Goal: Communication & Community: Answer question/provide support

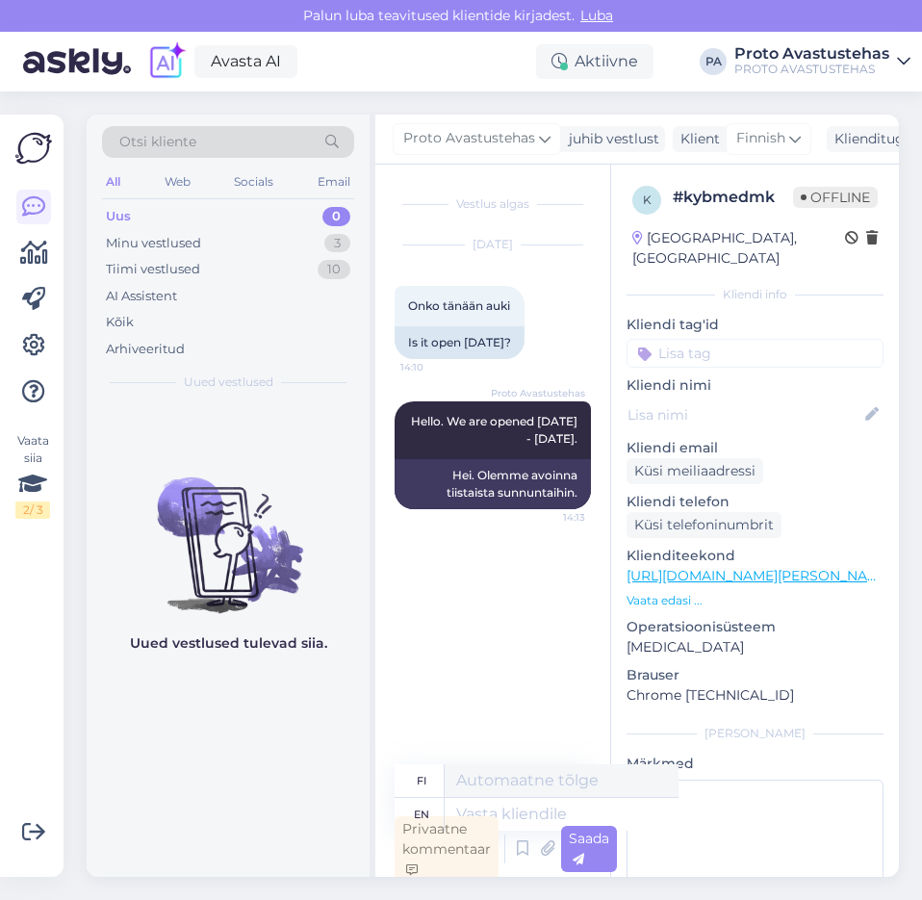
scroll to position [5, 0]
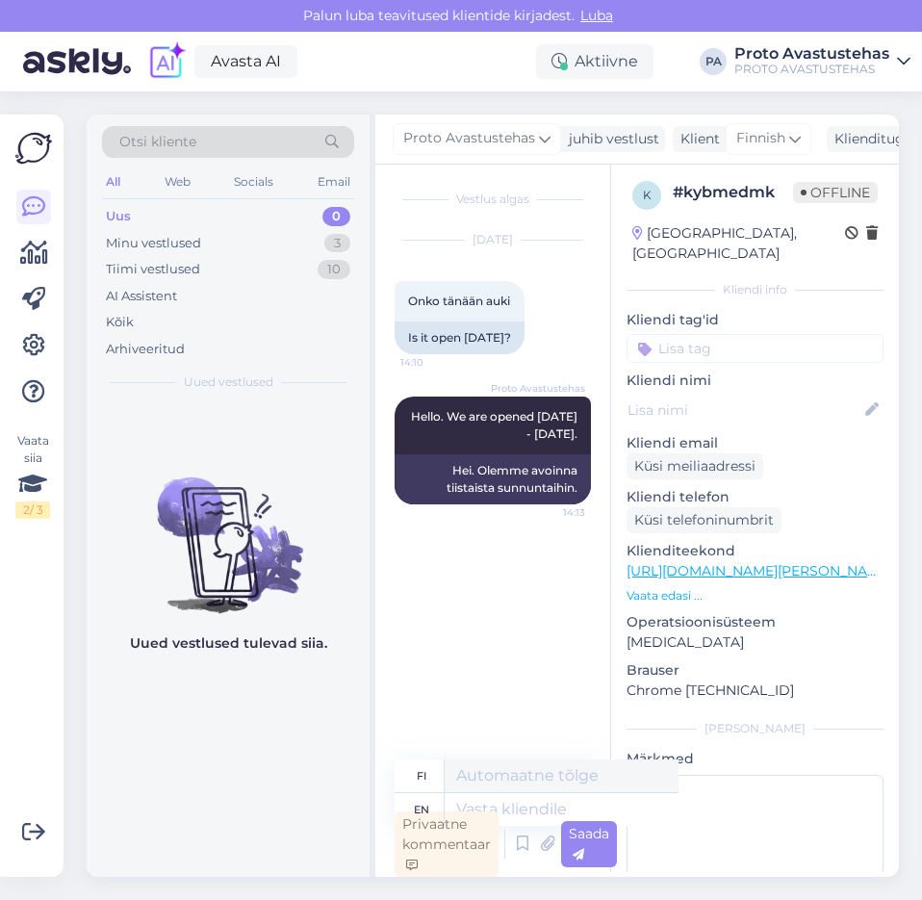
click at [128, 217] on div "Uus" at bounding box center [118, 216] width 25 height 19
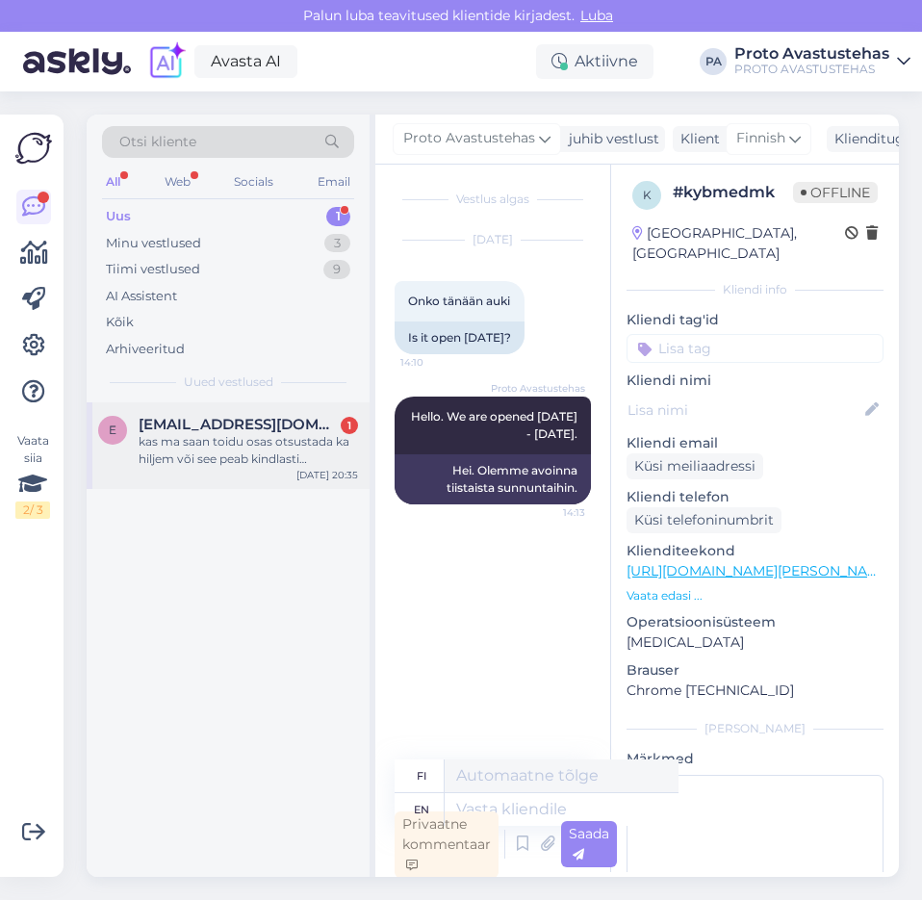
click at [201, 452] on div "kas ma saan toidu osas otsustada ka hiljem või see peab kindlasti registreerude…" at bounding box center [248, 450] width 219 height 35
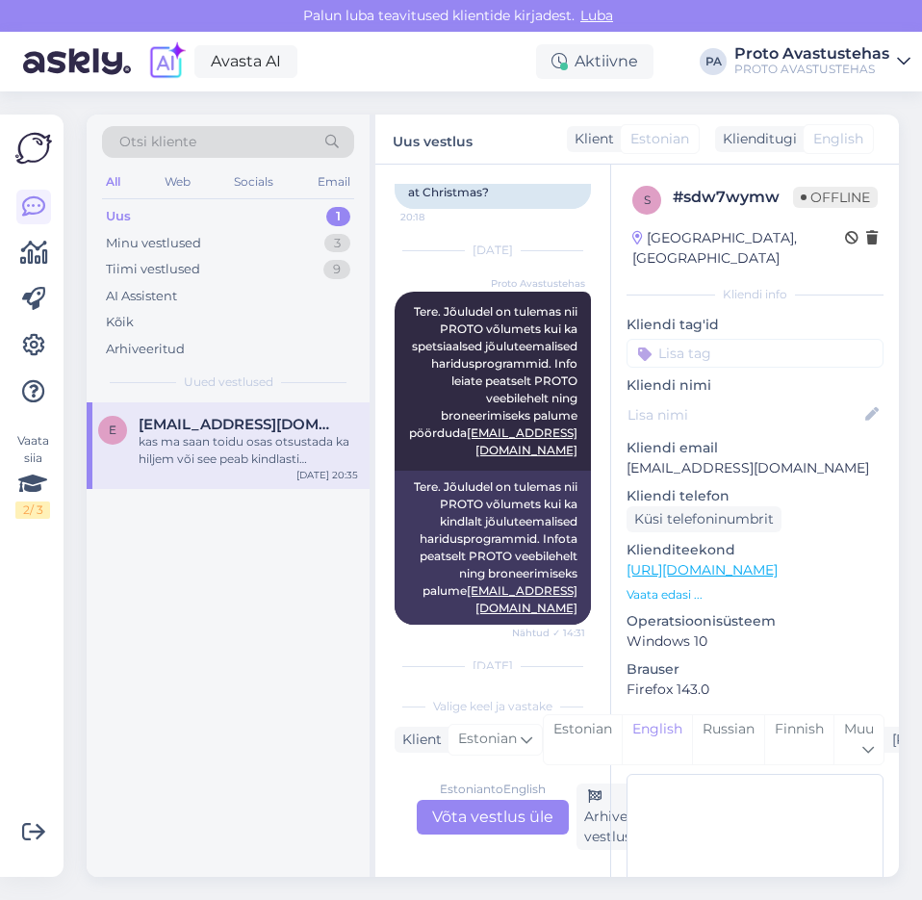
scroll to position [508, 0]
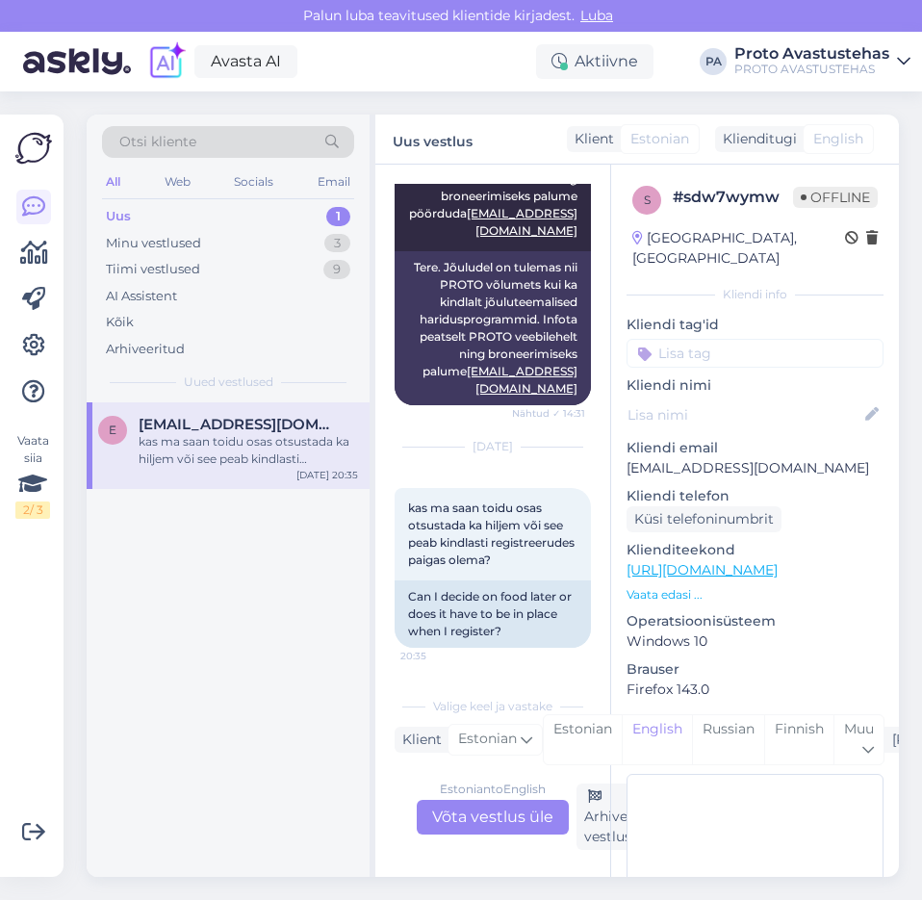
click at [499, 821] on div "Estonian to English Võta vestlus üle" at bounding box center [493, 816] width 152 height 35
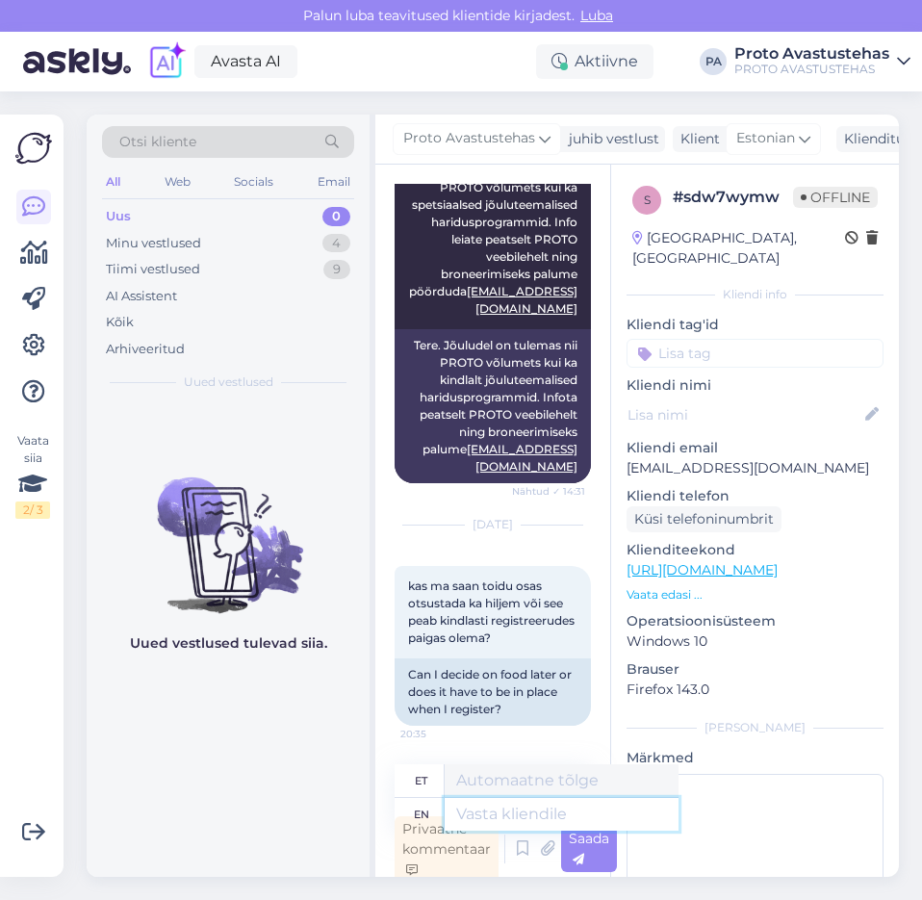
click at [539, 814] on textarea at bounding box center [561, 814] width 234 height 33
type textarea "Tere"
type textarea "Tere."
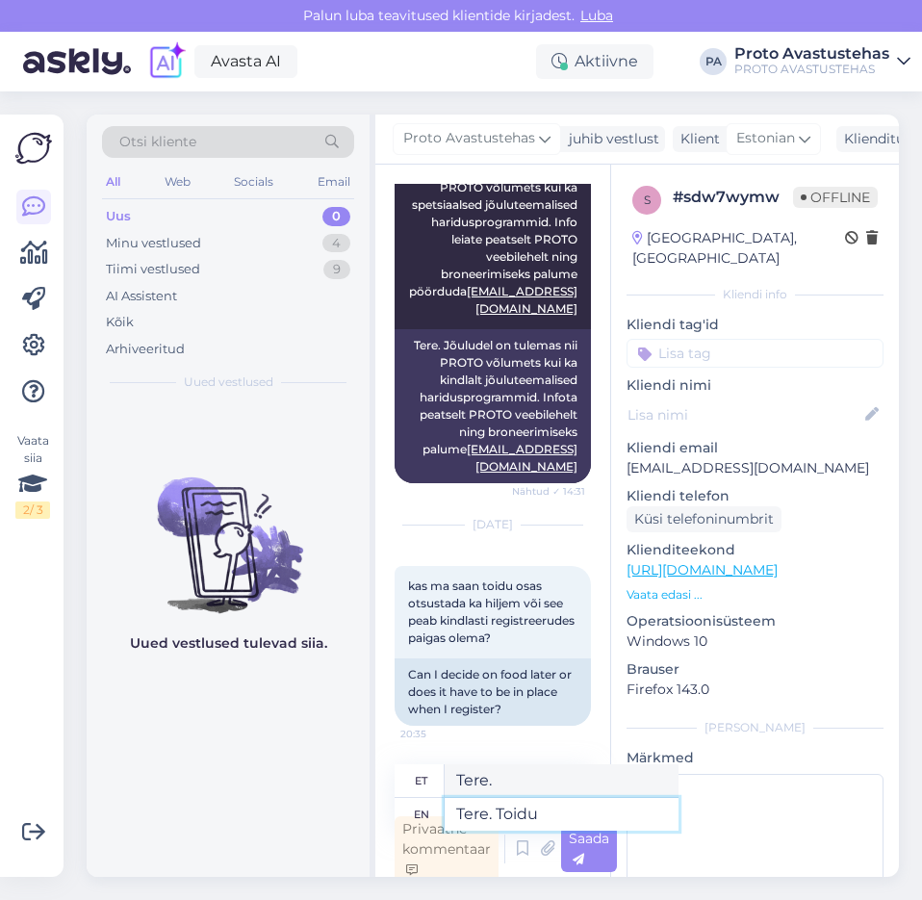
type textarea "Tere. Toidu"
type textarea "Tere. Toidu osas"
type textarea "Tere. Toiduosa"
type textarea "Tere. Toidu osas saate"
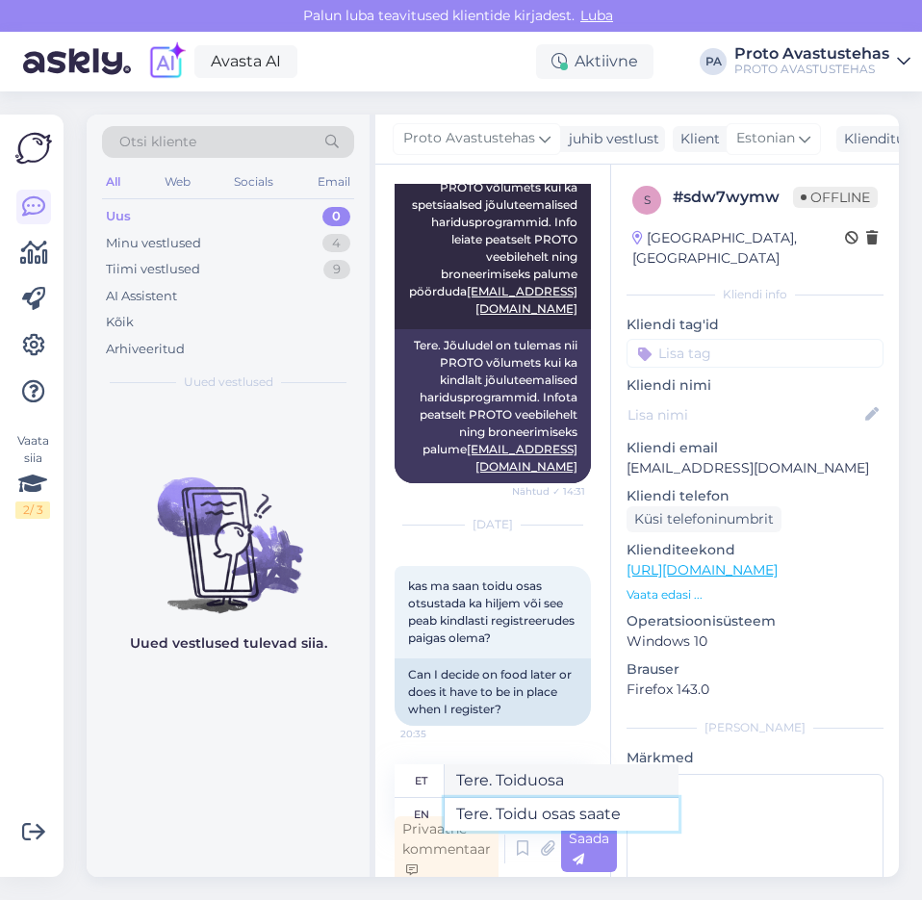
type textarea "Tere. Toidu osa saate"
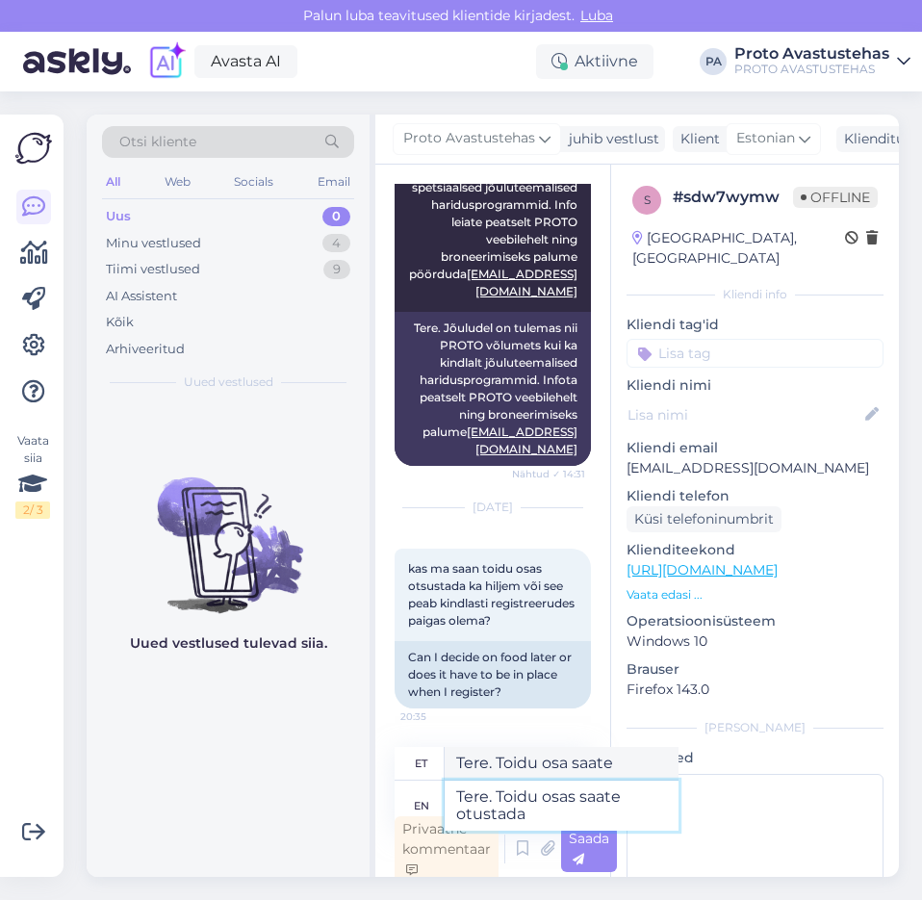
type textarea "Tere. Toidu osas saate otustada"
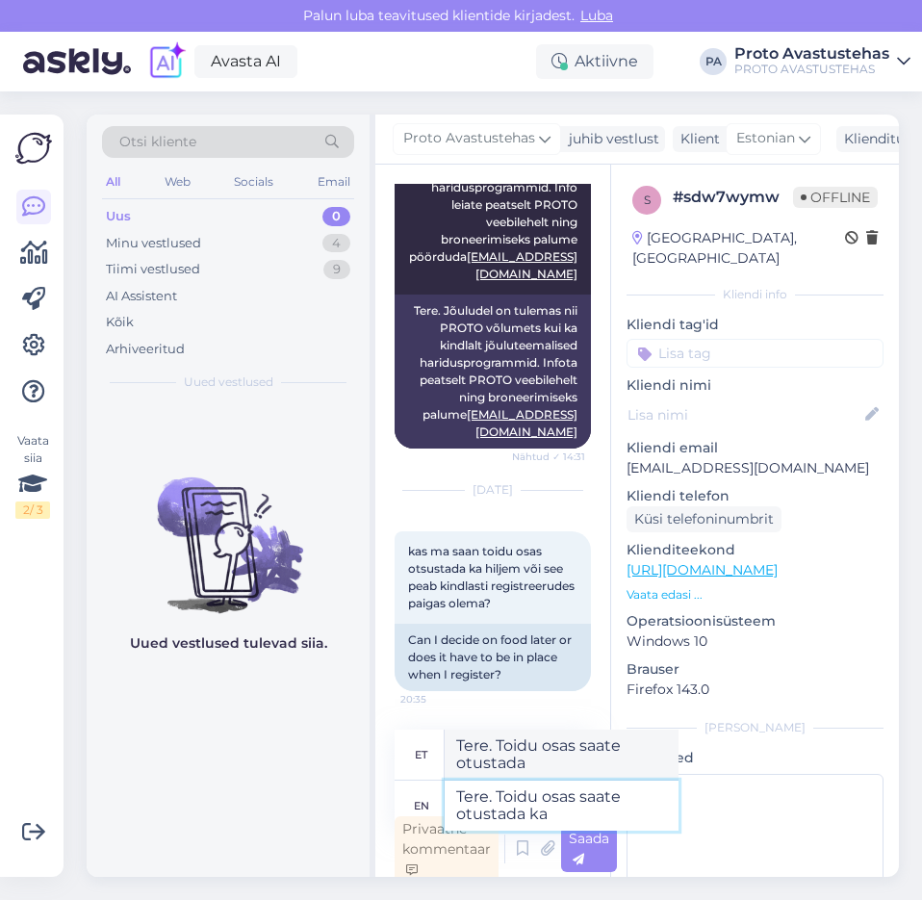
scroll to position [465, 0]
type textarea "Tere. Toidu osas saate otustada ka"
type textarea "Tere. Toidu osas saate otustada ka hiljem."
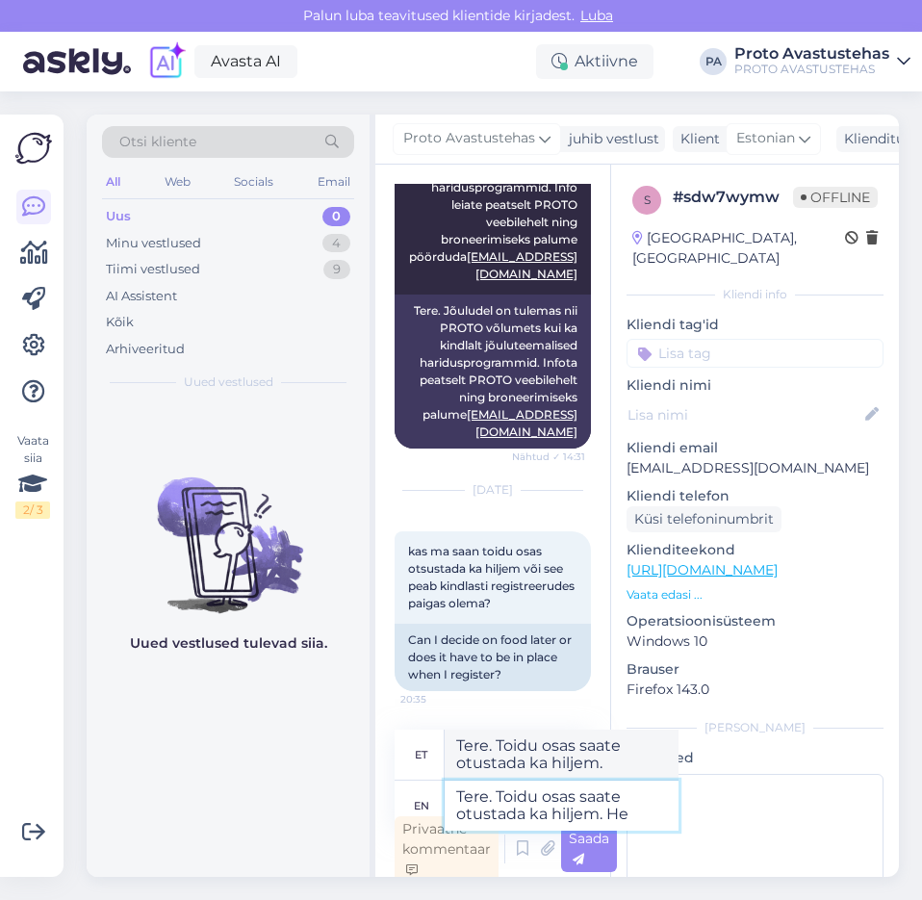
type textarea "Tere. Toidu osas saate otustada ka hiljem. He o"
type textarea "Tere. Toidu osas saate otustada ka hiljem. Ta"
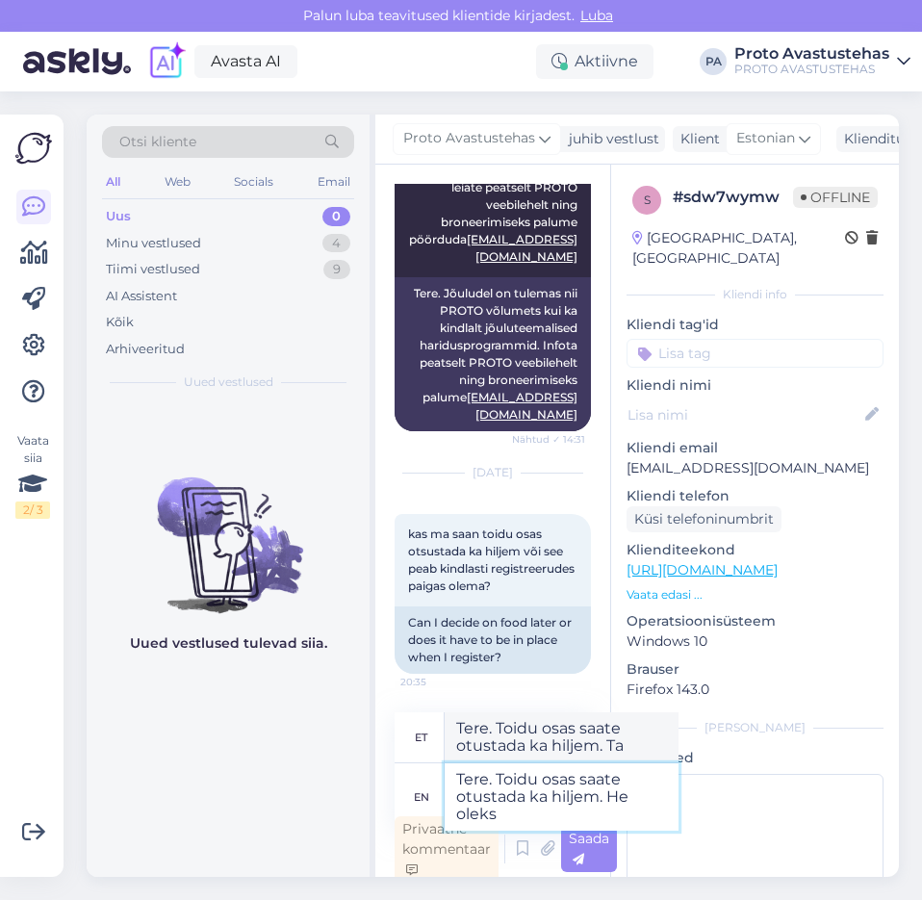
type textarea "Tere. Toidu osas saate otustada ka hiljem. He oleks"
type textarea "Tere. Toidu osas saate otustada ka hiljem. Ta oleks"
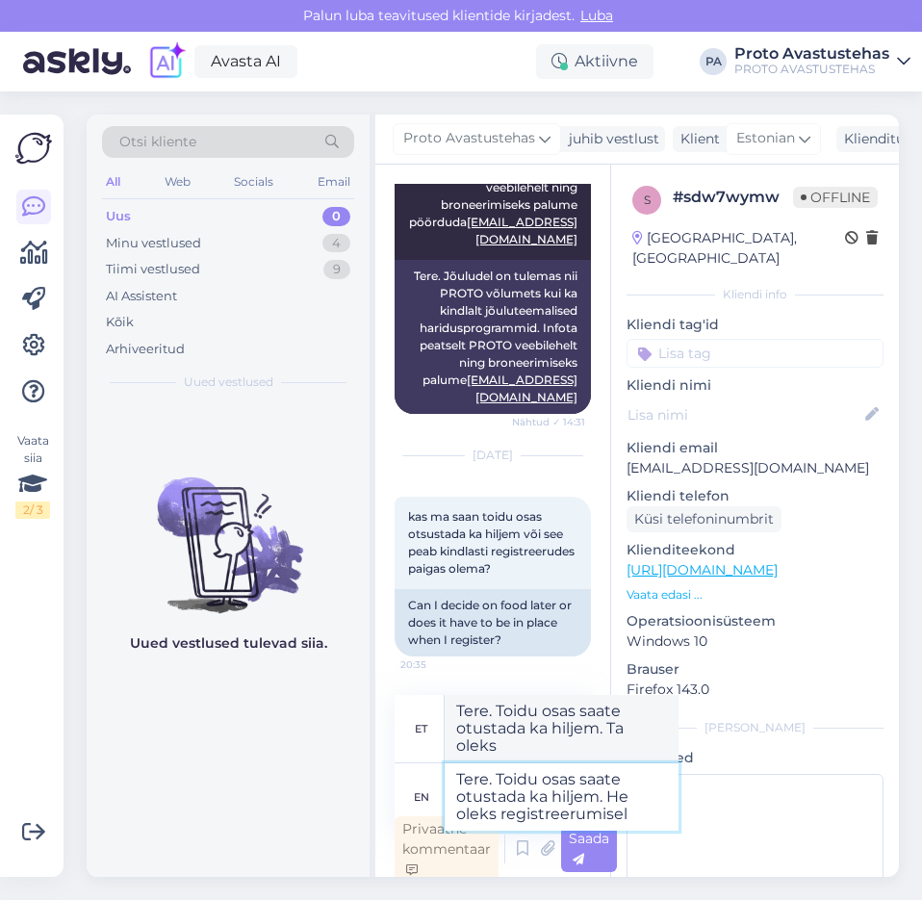
type textarea "Tere. Toidu osas saate otustada ka hiljem. He oleks registreerumisel m"
type textarea "Tere. Toidu osas saate otustada ka hiljem. Ta oleks registreerumisel"
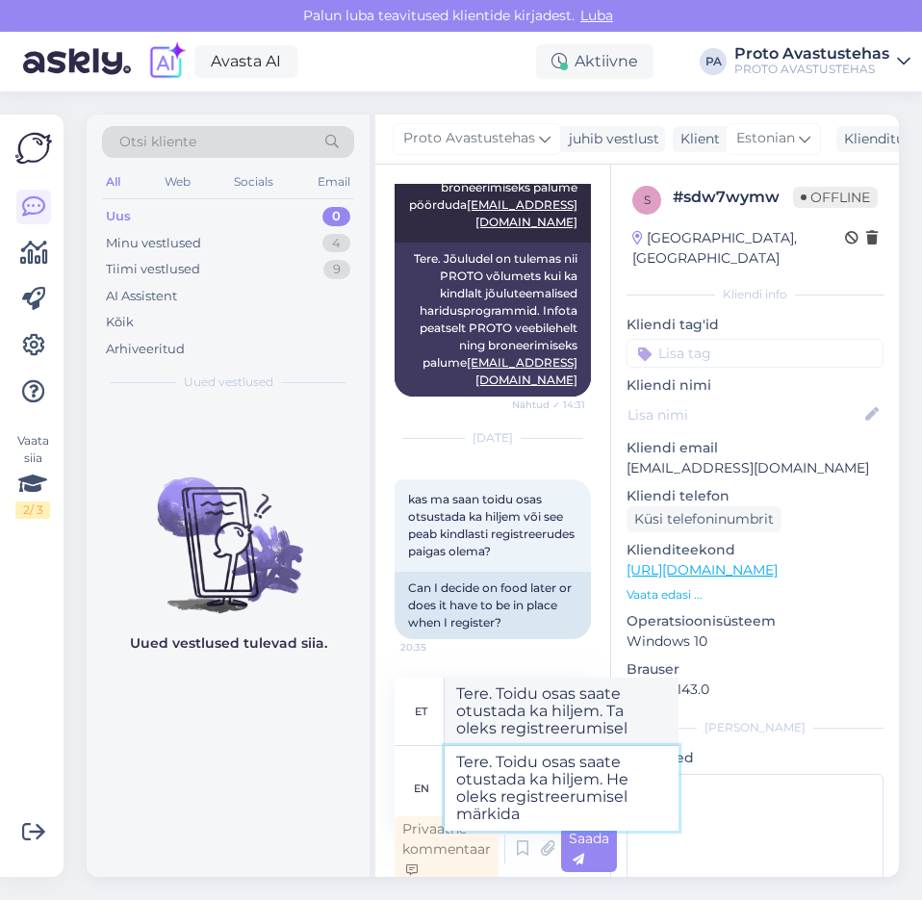
type textarea "Tere. Toidu osas saate otustada ka hiljem. He oleks registreerumisel märkida"
type textarea "Tere. Toidu osas saate otustada ka hiljem. Ta oleks registreerumisel märkida"
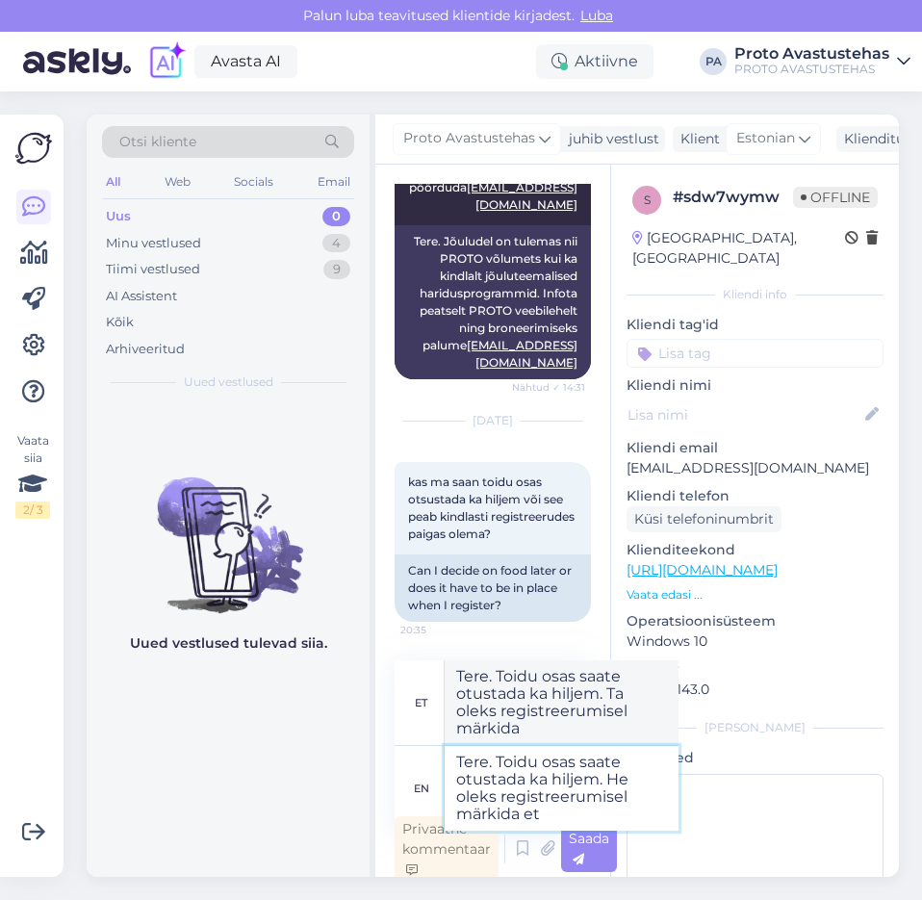
type textarea "Tere. Toidu osas saate otustada ka hiljem. He oleks registreerumisel märkida et"
type textarea "Tere. Toidu osas saate otustada ka hiljem. Ta oleks registreerumisel märkida et"
click at [628, 775] on textarea "Tere. Toidu osas saate otustada ka hiljem. He oleks registreerumisel märkida et" at bounding box center [561, 788] width 234 height 85
type textarea "Tere. Toidu osas saate otustada ka hiljem. Hea oleks registreerumisel märkida et"
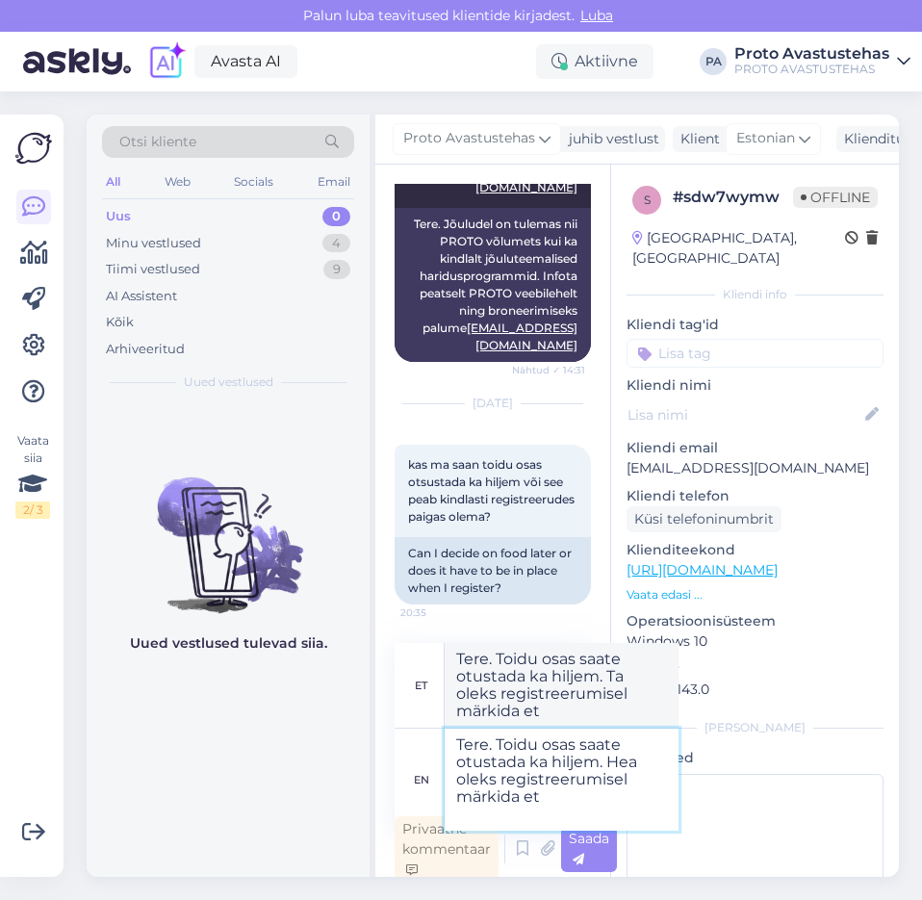
type textarea "Tere. Toidu osas saate otustada ka hiljem. Hea oleks registreerumisel märkida et"
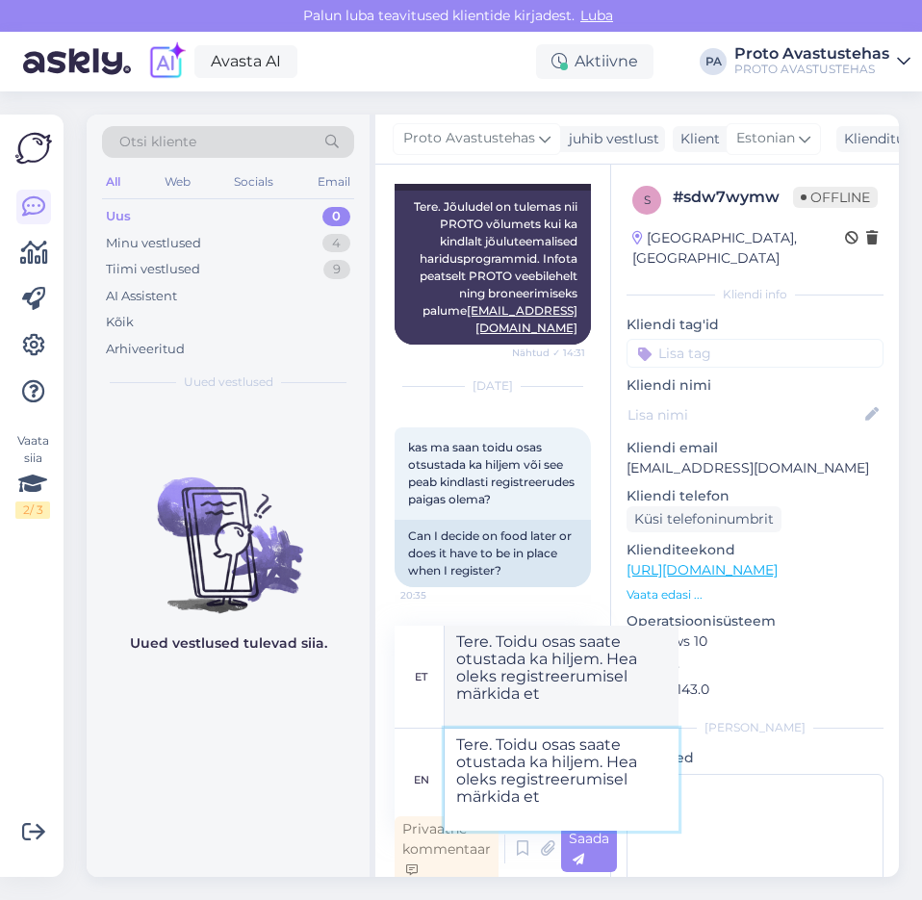
click at [578, 790] on textarea "Tere. Toidu osas saate otustada ka hiljem. Hea oleks registreerumisel märkida et" at bounding box center [561, 779] width 234 height 102
type textarea "Tere. Toidu osas saate otustada ka hiljem. Hea oleks registreerumisel märkida e…"
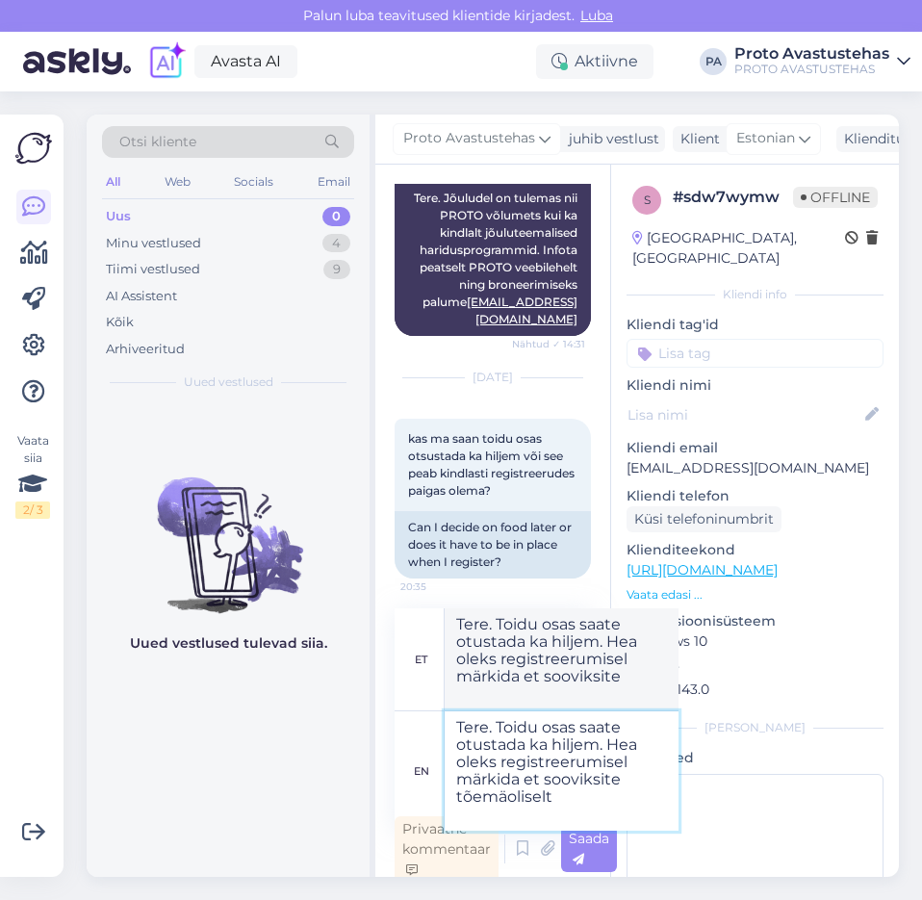
type textarea "Tere. Toidu osas saate otustada ka hiljem. Hea oleks registreerumisel märkida e…"
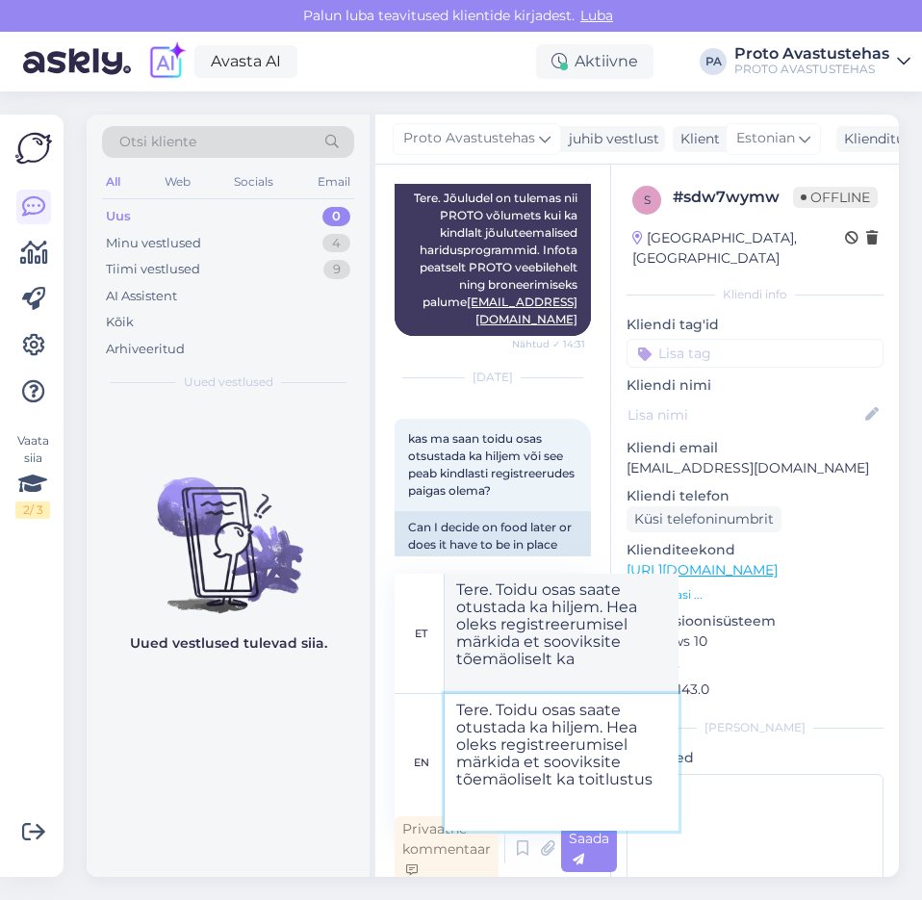
type textarea "Tere. Toidu osas saate otustada ka hiljem. Hea oleks registreerumisel märkida e…"
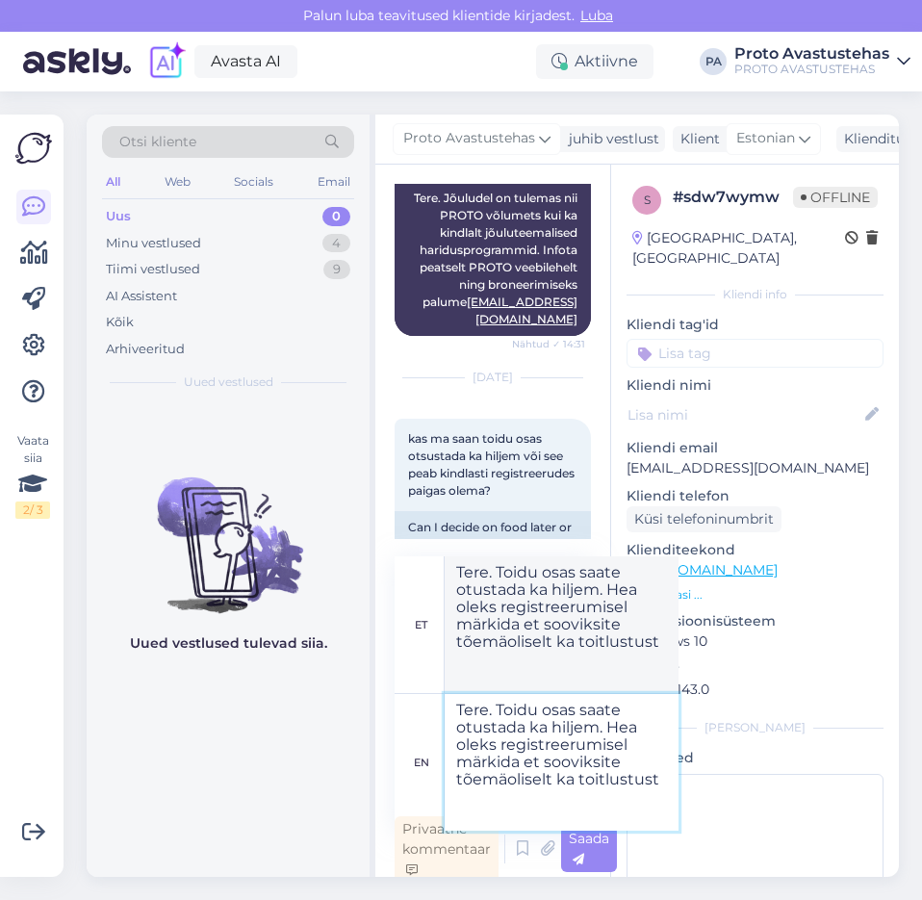
type textarea "Tere. Toidu osas saate otustada ka hiljem. Hea oleks registreerumisel märkida e…"
click at [499, 775] on textarea "Tere. Toidu osas saate otustada ka hiljem. Hea oleks registreerumisel märkida e…" at bounding box center [561, 762] width 234 height 137
type textarea "Tere. Toidu osas saate otustada ka hiljem. Hea oleks registreerumisel märkida e…"
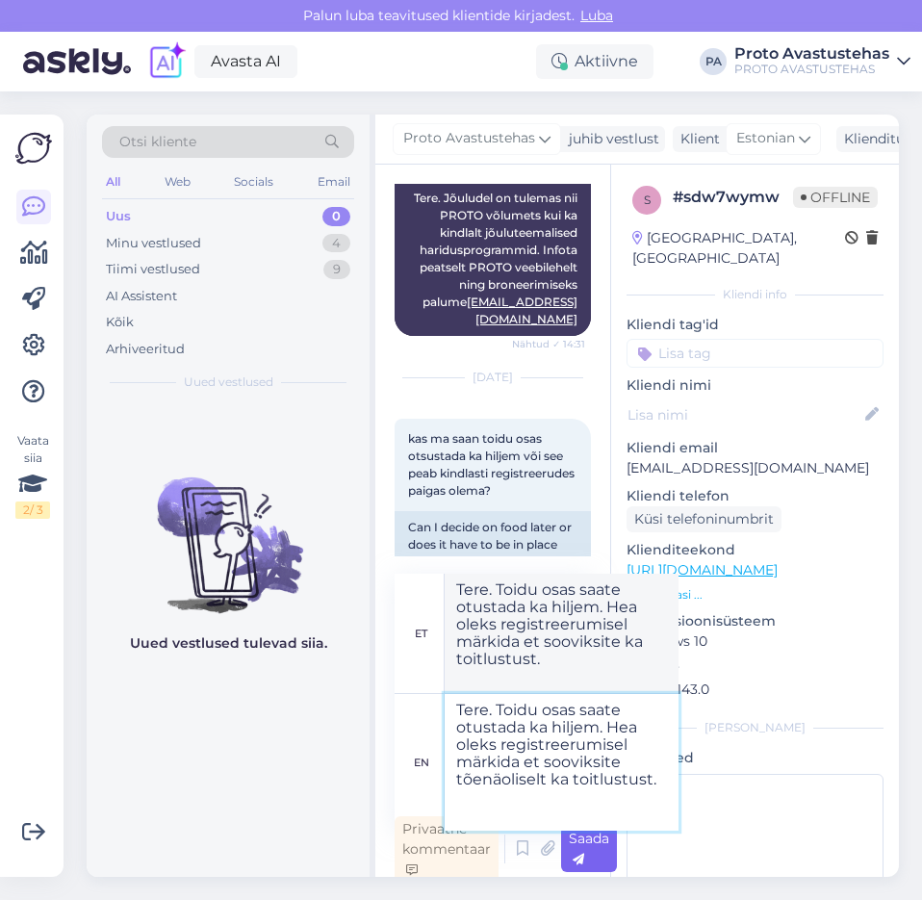
type textarea "Tere. Toidu osas saate otustada ka hiljem. Hea oleks registreerumisel märkida e…"
click at [578, 851] on span "Saada" at bounding box center [589, 848] width 40 height 38
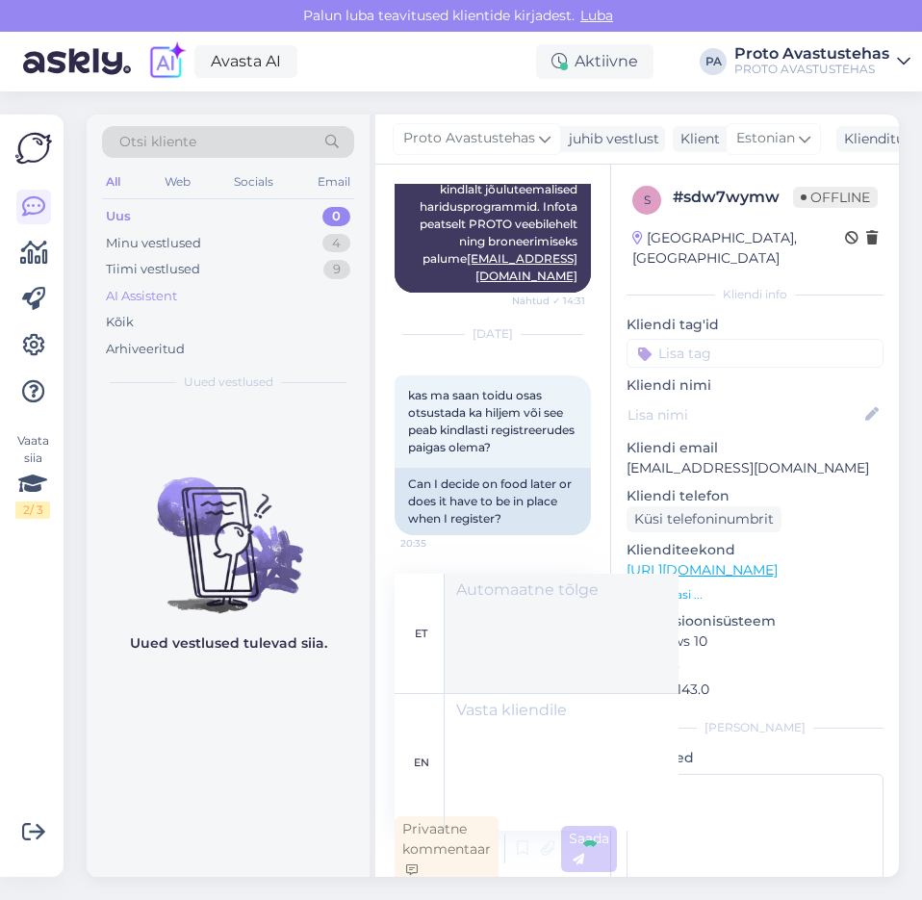
scroll to position [6, 0]
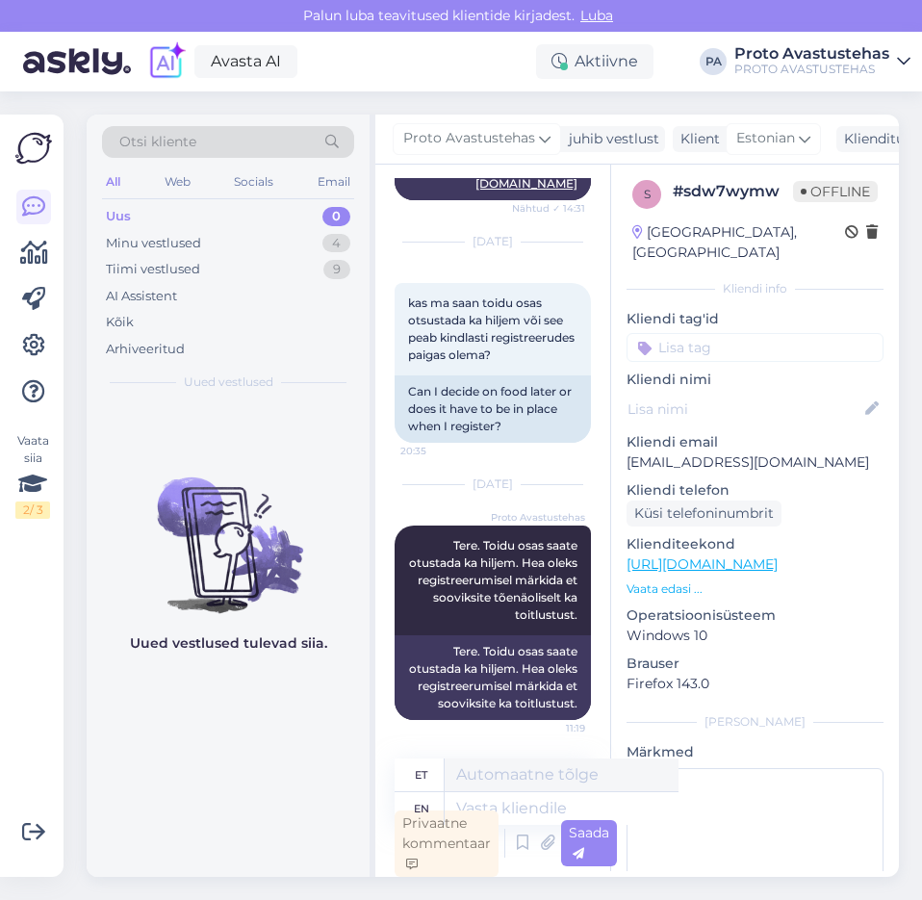
click at [125, 212] on div "Uus" at bounding box center [118, 216] width 25 height 19
